Goal: Task Accomplishment & Management: Manage account settings

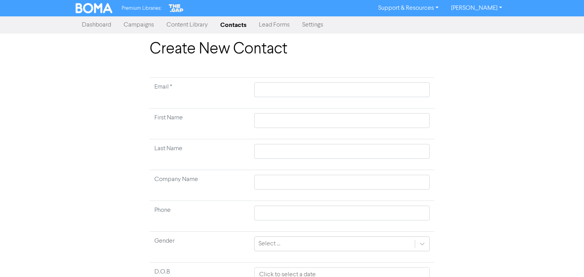
click at [236, 34] on div "Premium Libraries: Support & Resources Video Tutorials FAQ & Guides Marketing E…" at bounding box center [292, 138] width 584 height 277
click at [239, 30] on link "Contacts" at bounding box center [233, 25] width 39 height 16
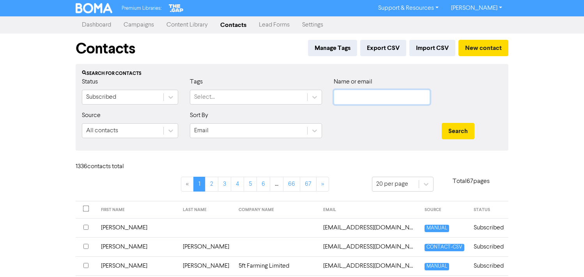
click at [337, 91] on input "text" at bounding box center [382, 97] width 96 height 15
type input "ludgate"
click at [442, 123] on button "Search" at bounding box center [458, 131] width 33 height 16
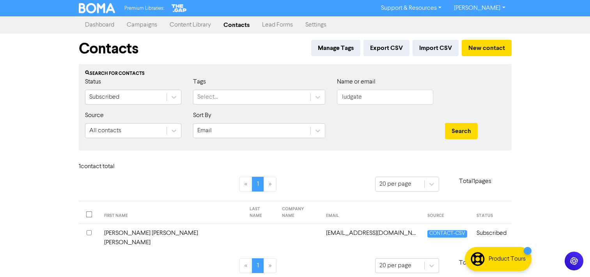
click at [500, 225] on td "Subscribed" at bounding box center [491, 238] width 39 height 28
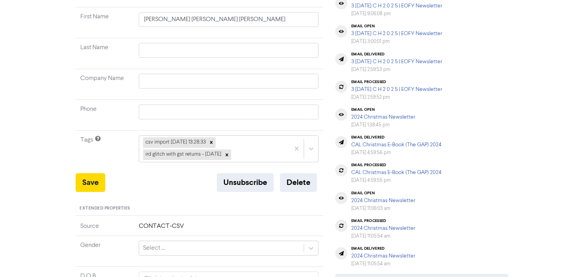
scroll to position [117, 0]
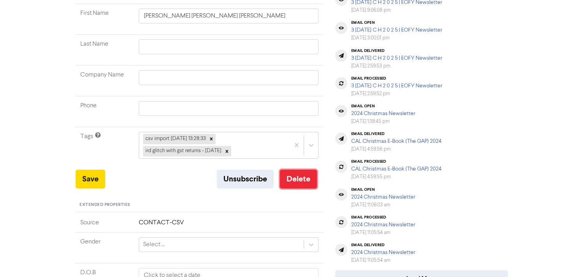
click at [299, 175] on button "Delete" at bounding box center [298, 179] width 37 height 19
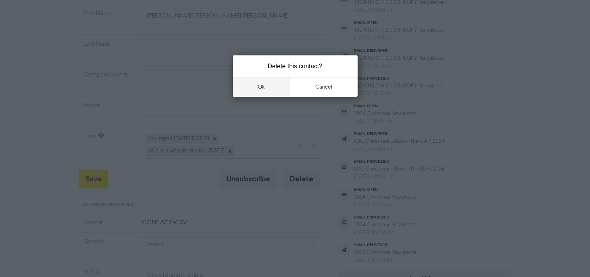
click at [269, 85] on button "ok" at bounding box center [262, 86] width 58 height 19
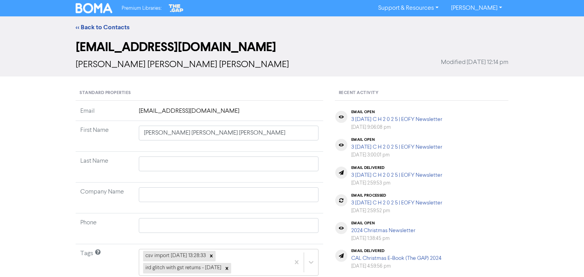
scroll to position [78, 0]
